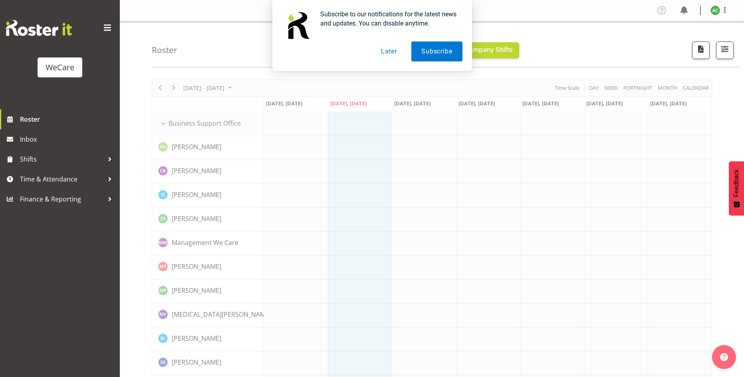
click at [390, 50] on button "Later" at bounding box center [389, 52] width 36 height 20
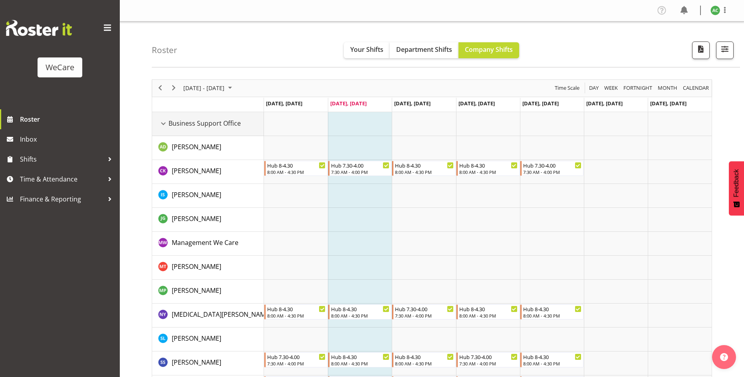
click at [163, 123] on div "Business Support Office resource" at bounding box center [163, 124] width 10 height 10
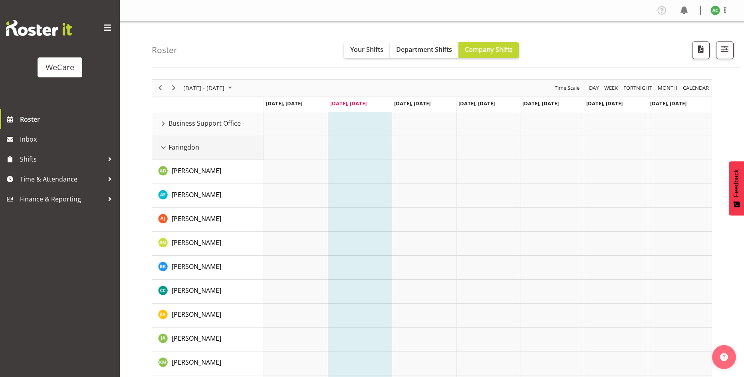
click at [162, 146] on div "Faringdon resource" at bounding box center [163, 148] width 10 height 10
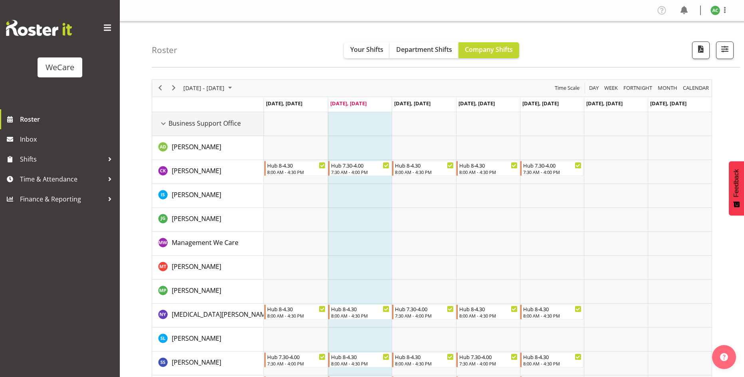
click at [163, 123] on div "Business Support Office resource" at bounding box center [163, 124] width 10 height 10
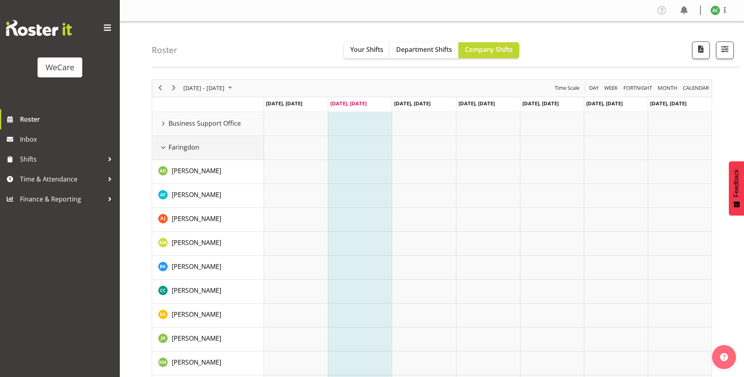
click at [161, 149] on div "Faringdon resource" at bounding box center [163, 148] width 10 height 10
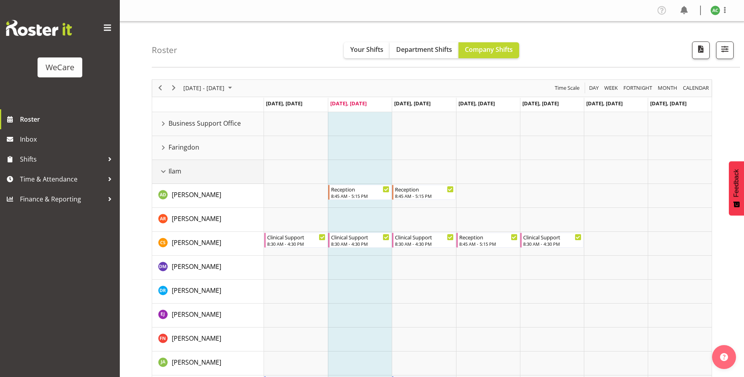
click at [164, 172] on div "Ilam resource" at bounding box center [163, 171] width 10 height 10
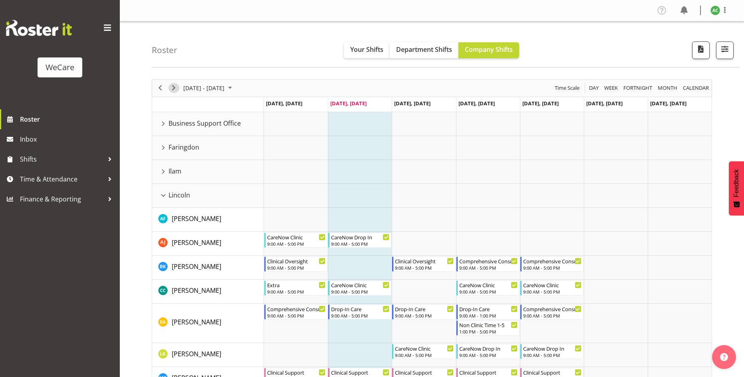
click at [173, 87] on span "Next" at bounding box center [174, 88] width 10 height 10
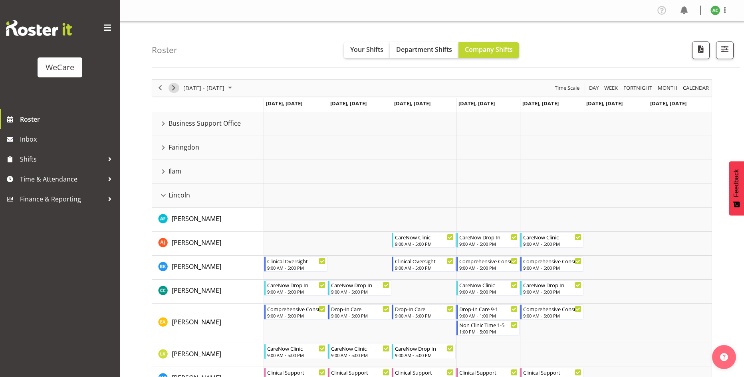
click at [171, 86] on span "Next" at bounding box center [174, 88] width 10 height 10
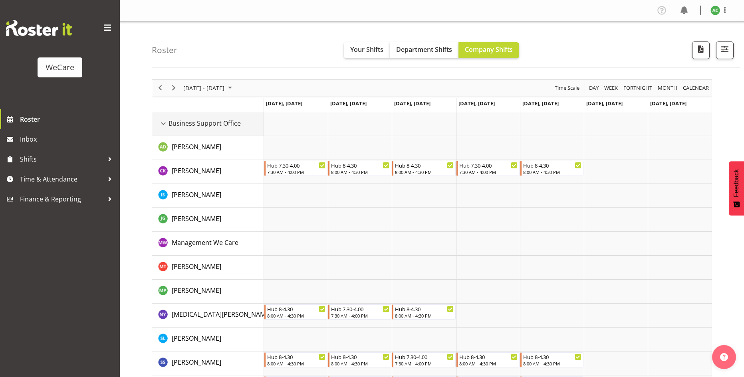
click at [162, 121] on div "Business Support Office resource" at bounding box center [163, 124] width 10 height 10
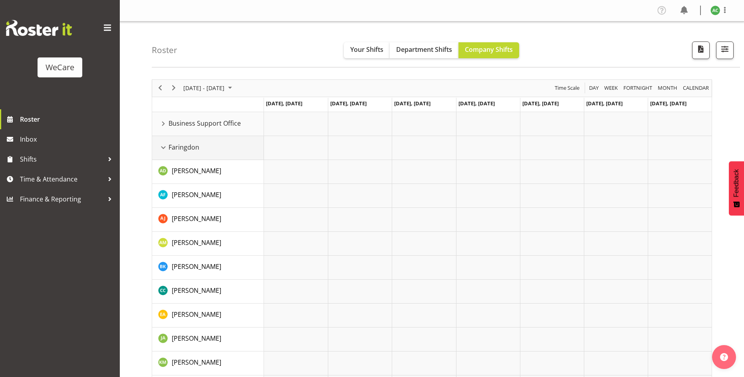
click at [161, 148] on div "Faringdon resource" at bounding box center [163, 148] width 10 height 10
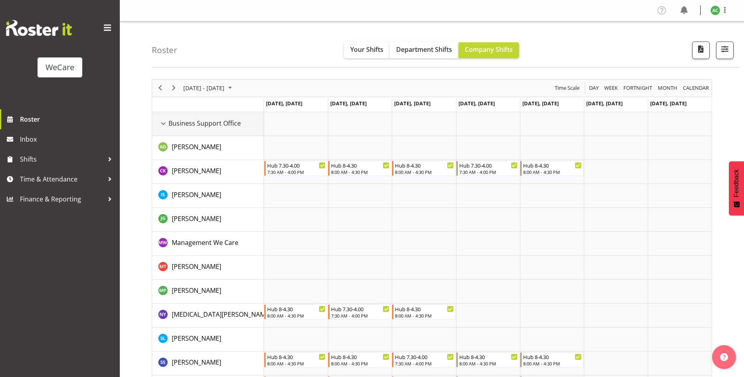
click at [163, 125] on div "Business Support Office resource" at bounding box center [163, 124] width 10 height 10
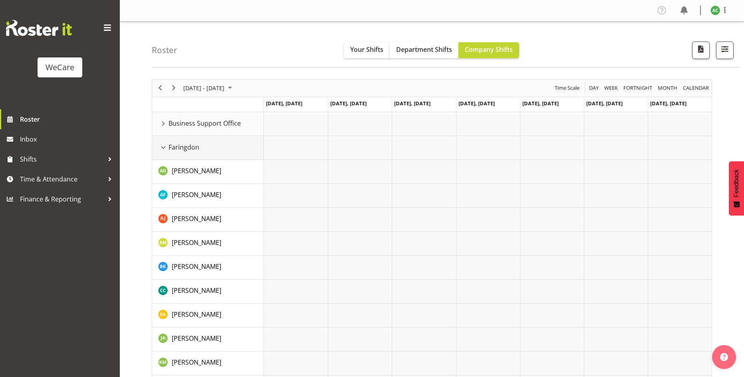
click at [162, 147] on div "Faringdon resource" at bounding box center [163, 148] width 10 height 10
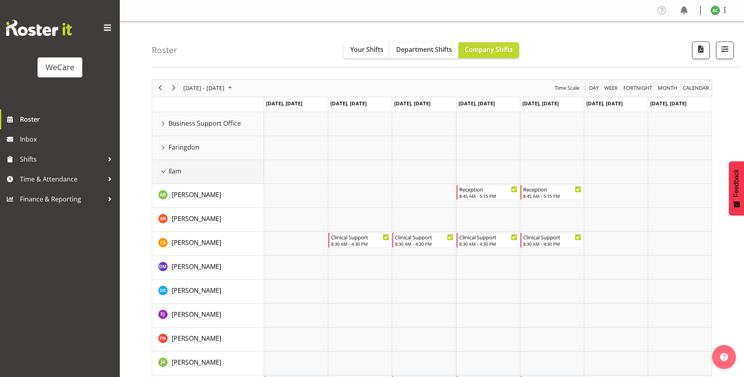
click at [164, 170] on div "Ilam resource" at bounding box center [163, 171] width 10 height 10
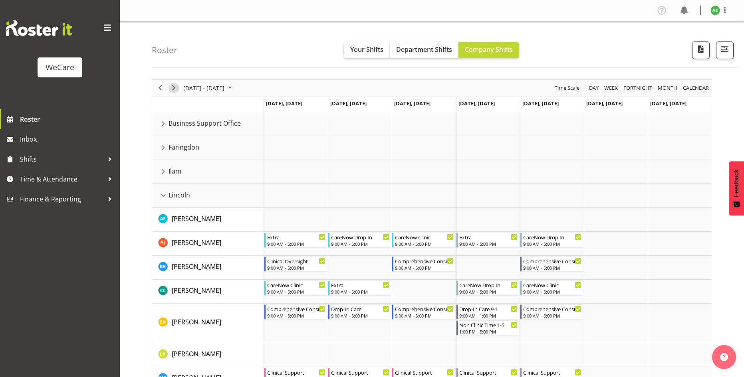
click at [173, 89] on span "Next" at bounding box center [174, 88] width 10 height 10
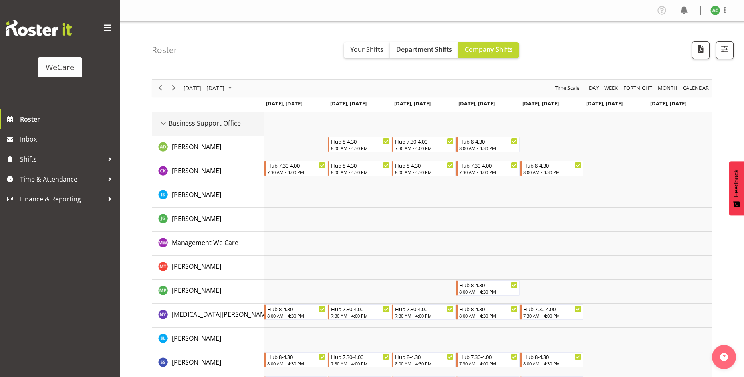
click at [163, 122] on div "Business Support Office resource" at bounding box center [163, 124] width 10 height 10
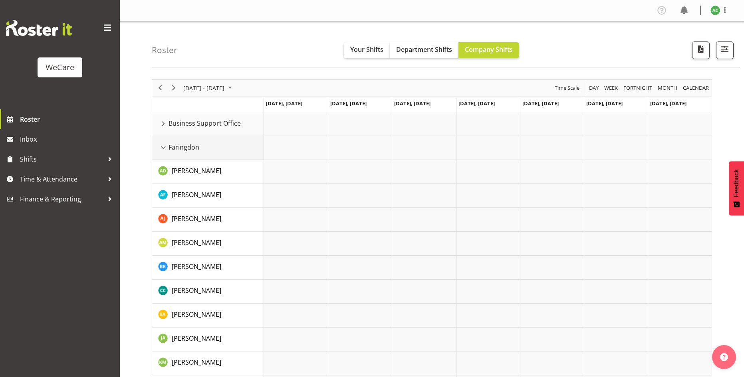
click at [163, 147] on div "Faringdon resource" at bounding box center [163, 148] width 10 height 10
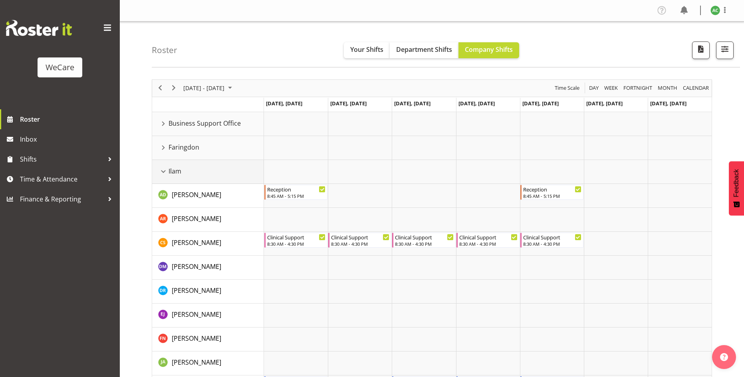
click at [163, 172] on div "Ilam resource" at bounding box center [163, 171] width 10 height 10
